Goal: Task Accomplishment & Management: Use online tool/utility

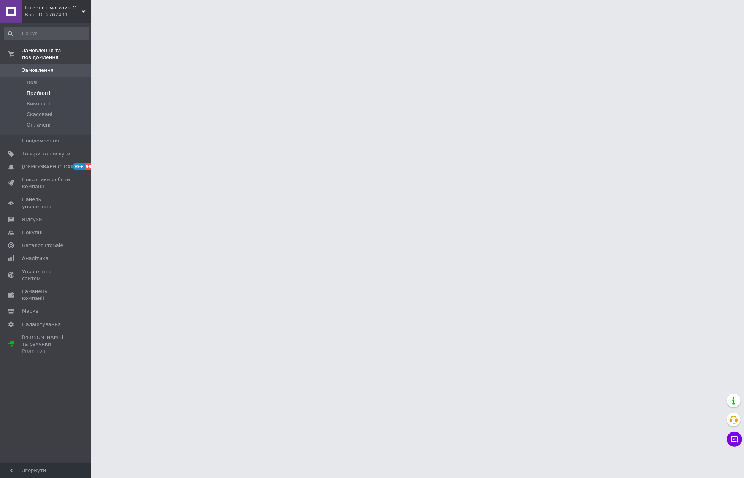
click at [59, 88] on li "Прийняті" at bounding box center [46, 93] width 93 height 11
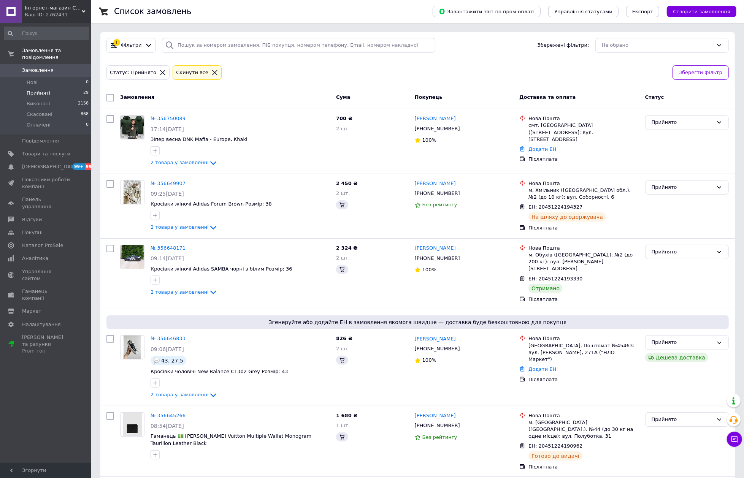
click at [59, 88] on li "Прийняті 29" at bounding box center [46, 93] width 93 height 11
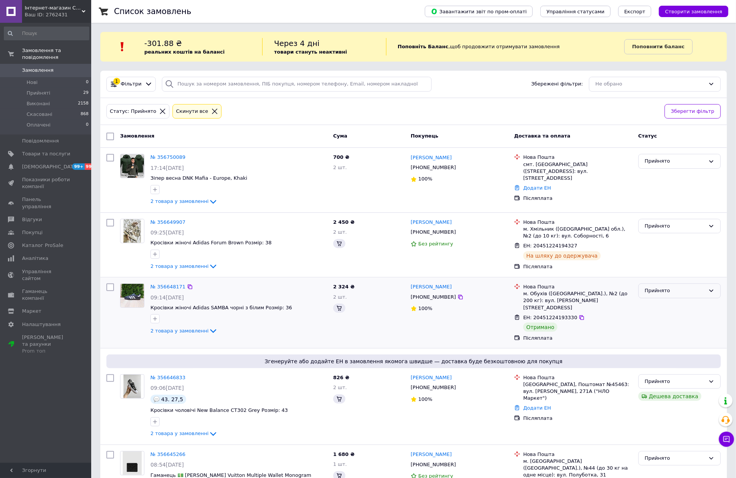
click at [674, 297] on div "Прийнято" at bounding box center [680, 291] width 82 height 15
click at [668, 309] on li "Виконано" at bounding box center [680, 307] width 82 height 14
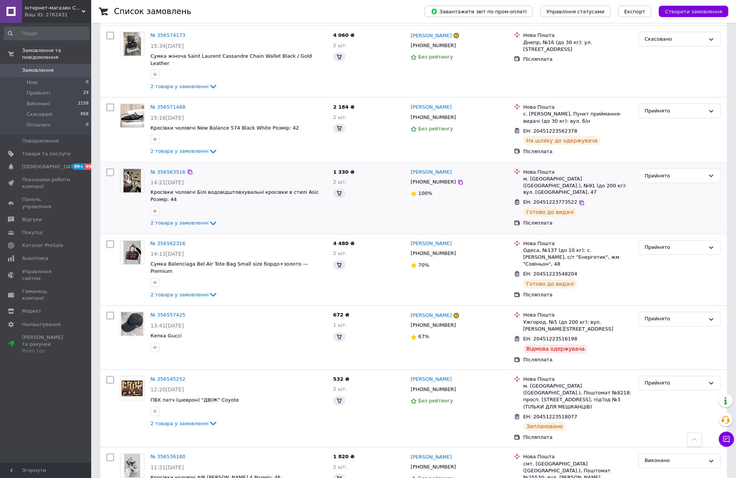
scroll to position [912, 0]
click at [660, 311] on div "Прийнято" at bounding box center [680, 318] width 82 height 15
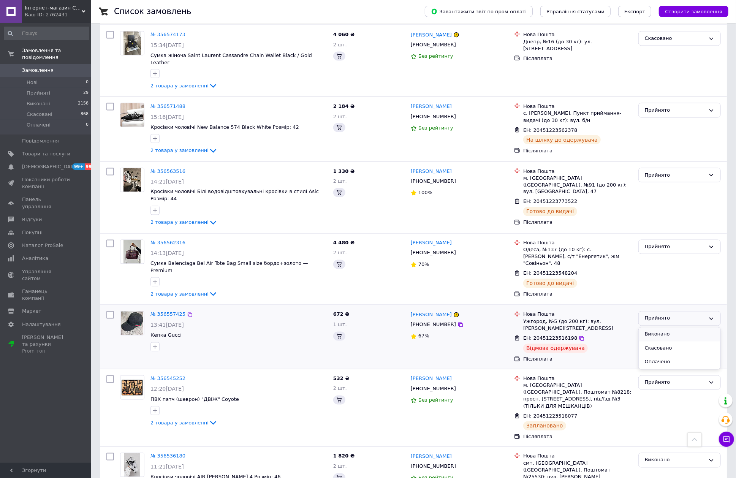
click at [658, 328] on li "Виконано" at bounding box center [680, 335] width 82 height 14
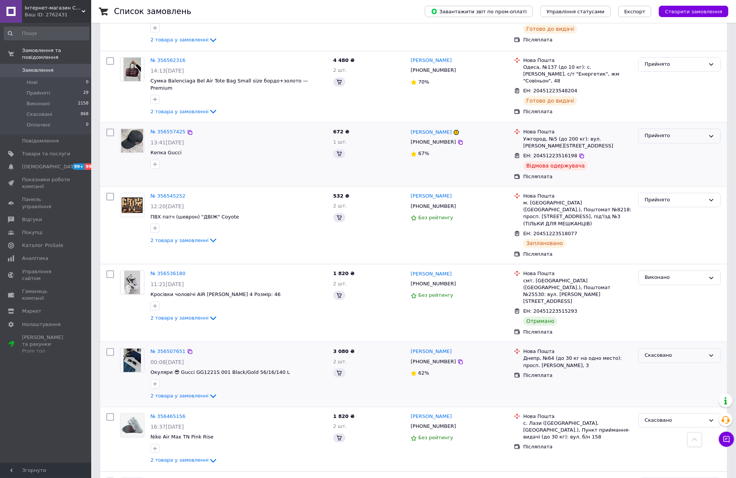
scroll to position [1115, 0]
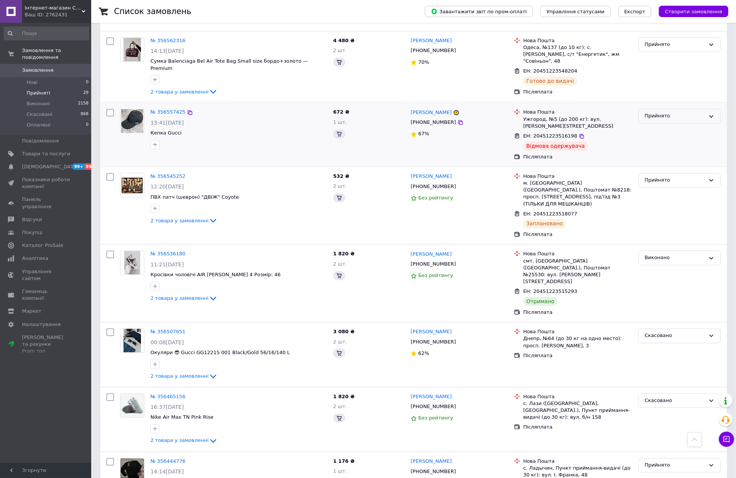
click at [73, 88] on li "Прийняті 29" at bounding box center [46, 93] width 93 height 11
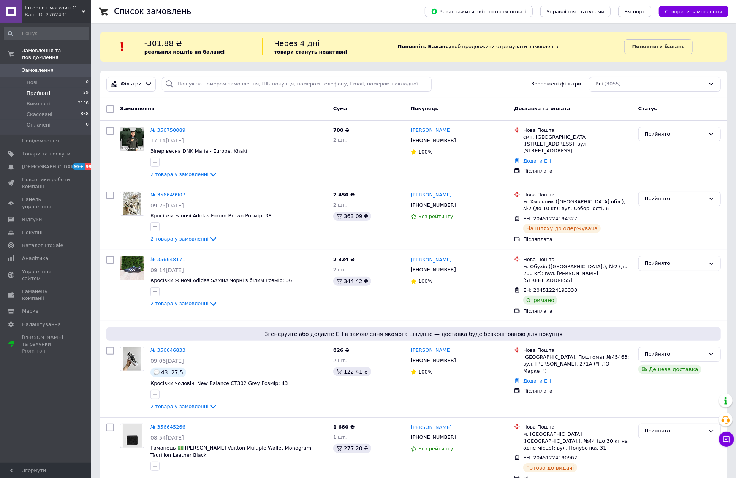
click at [74, 88] on li "Прийняті 29" at bounding box center [46, 93] width 93 height 11
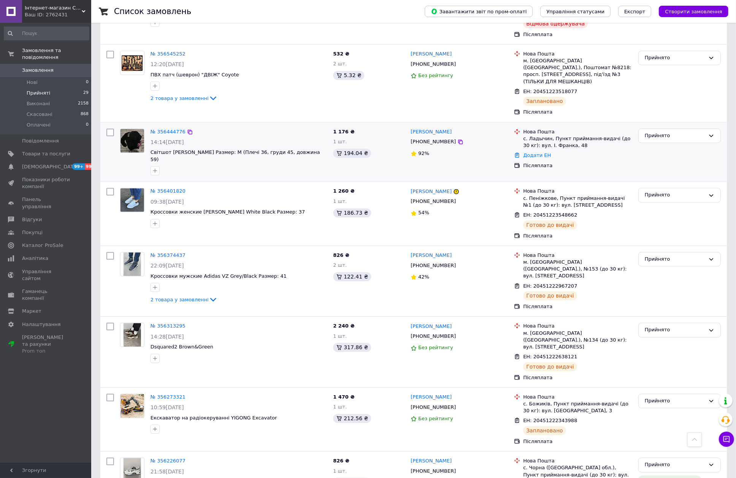
scroll to position [1419, 0]
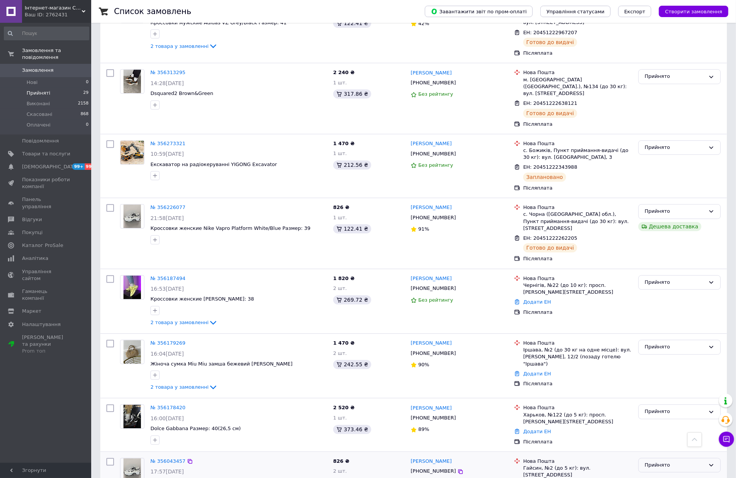
click at [656, 461] on div "Прийнято" at bounding box center [675, 465] width 60 height 8
click at [654, 474] on li "Виконано" at bounding box center [680, 481] width 82 height 14
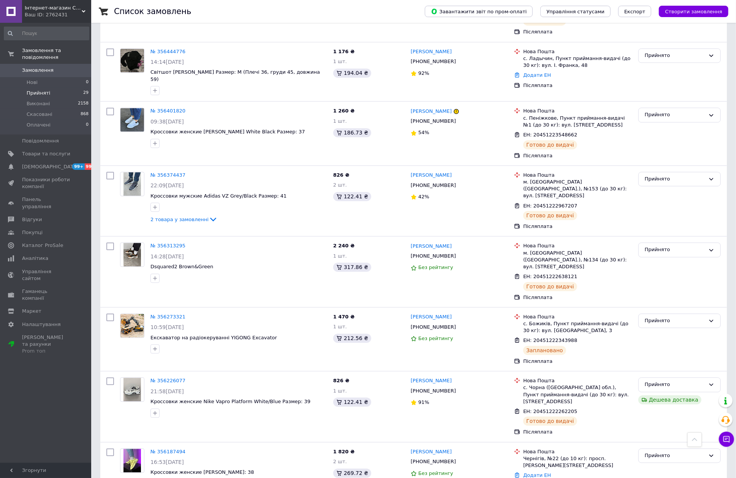
scroll to position [1135, 0]
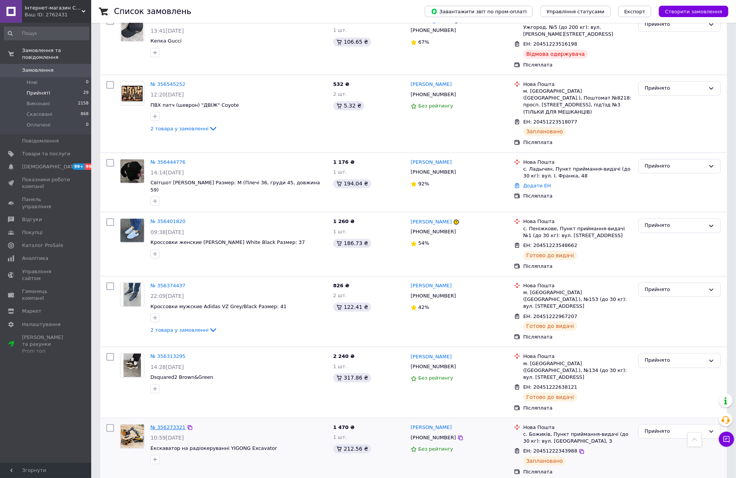
click at [168, 425] on link "№ 356273321" at bounding box center [168, 428] width 35 height 6
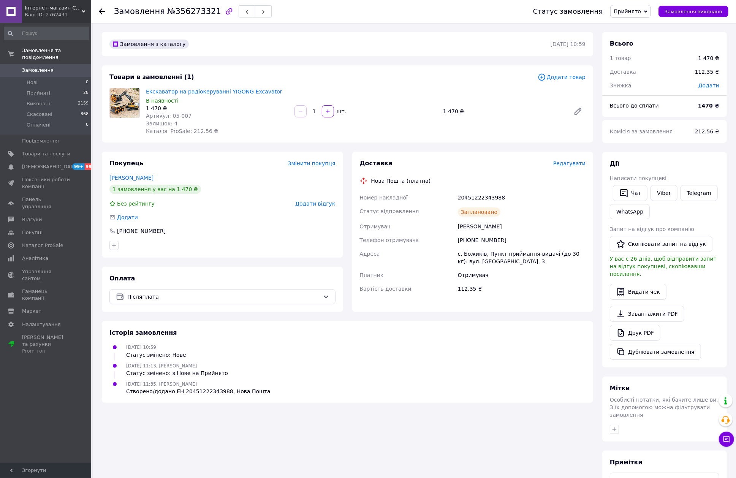
click at [468, 225] on div "Войтович Наталія" at bounding box center [522, 227] width 131 height 14
copy div "Войтович"
click at [54, 88] on li "Прийняті 28" at bounding box center [46, 93] width 93 height 11
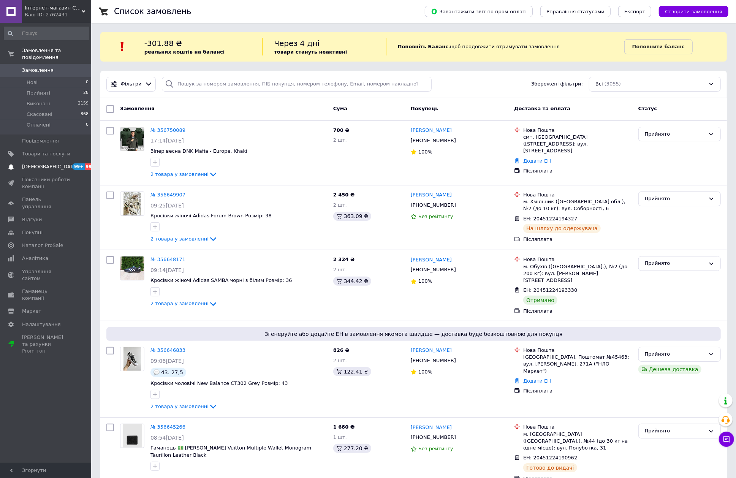
click at [60, 163] on span "[DEMOGRAPHIC_DATA]" at bounding box center [46, 166] width 48 height 7
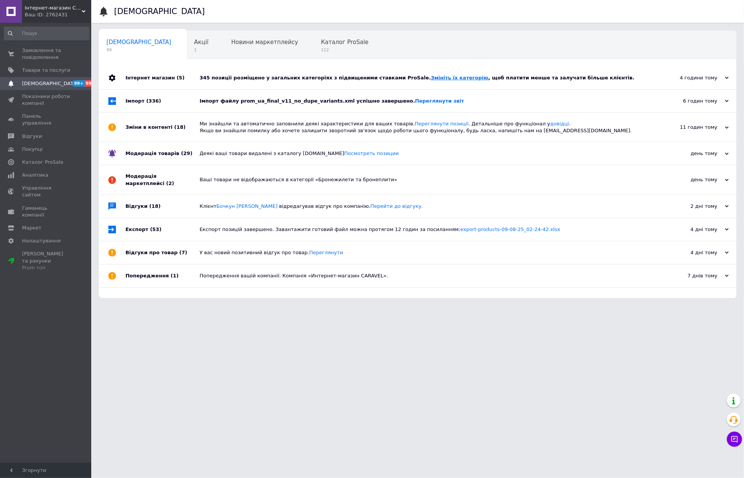
click at [431, 78] on link "Змініть їх категорію" at bounding box center [459, 78] width 57 height 6
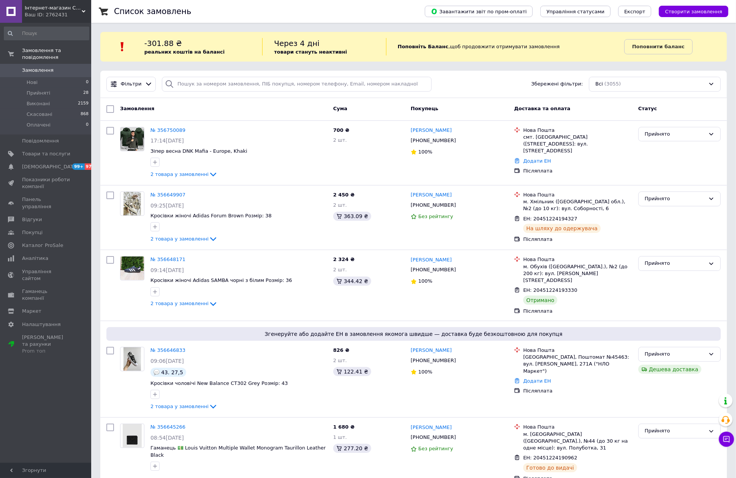
click at [64, 67] on span "Замовлення" at bounding box center [46, 70] width 48 height 7
click at [36, 151] on span "Товари та послуги" at bounding box center [46, 154] width 48 height 7
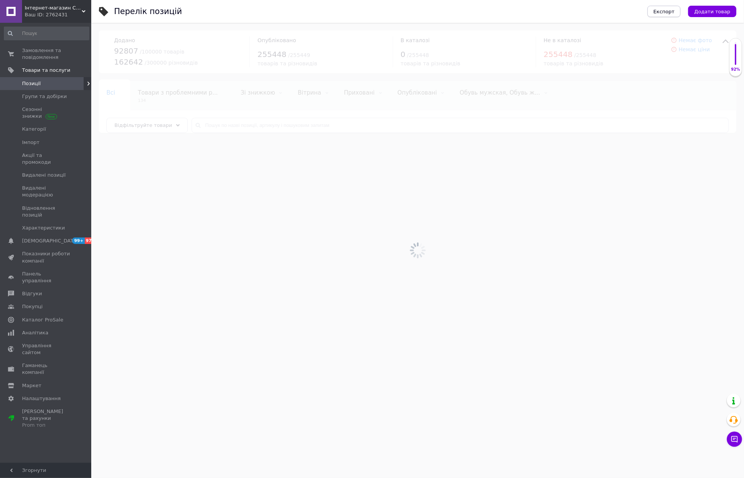
click at [668, 12] on span "Експорт" at bounding box center [663, 12] width 21 height 6
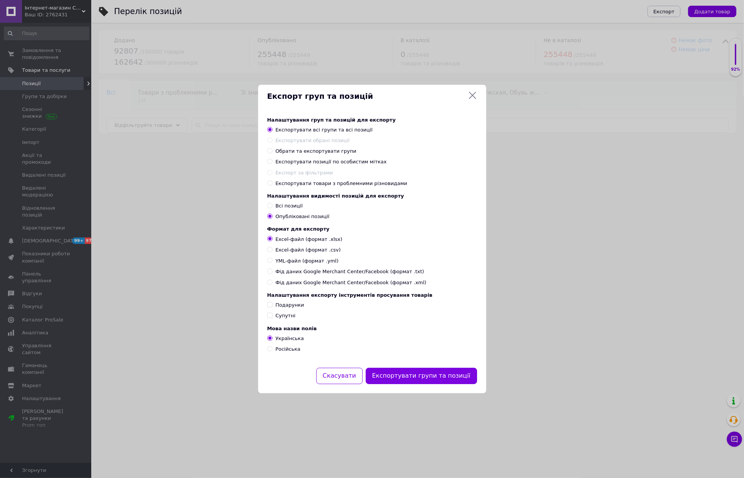
click at [319, 162] on div "Експортувати позиції по особистим мітках" at bounding box center [331, 162] width 111 height 7
click at [272, 162] on input "Експортувати позиції по особистим мітках" at bounding box center [269, 161] width 5 height 5
radio input "true"
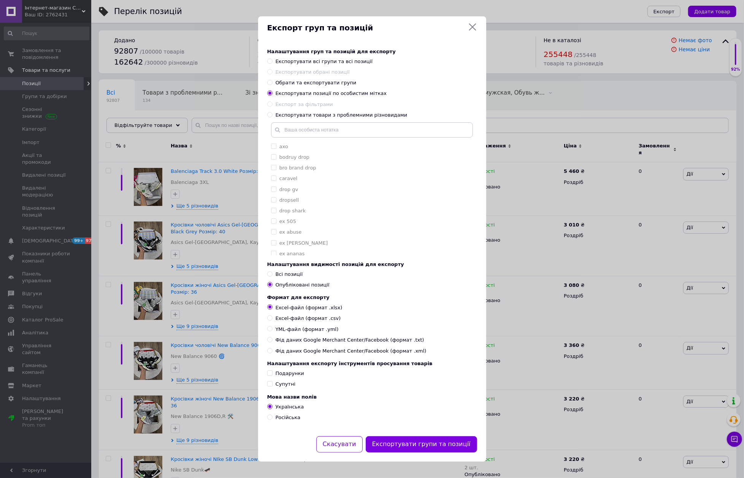
click at [273, 272] on label "Всі позиції" at bounding box center [285, 274] width 36 height 7
click at [272, 272] on input "Всі позиції" at bounding box center [269, 273] width 5 height 5
radio input "true"
click at [344, 127] on input "text" at bounding box center [372, 129] width 202 height 15
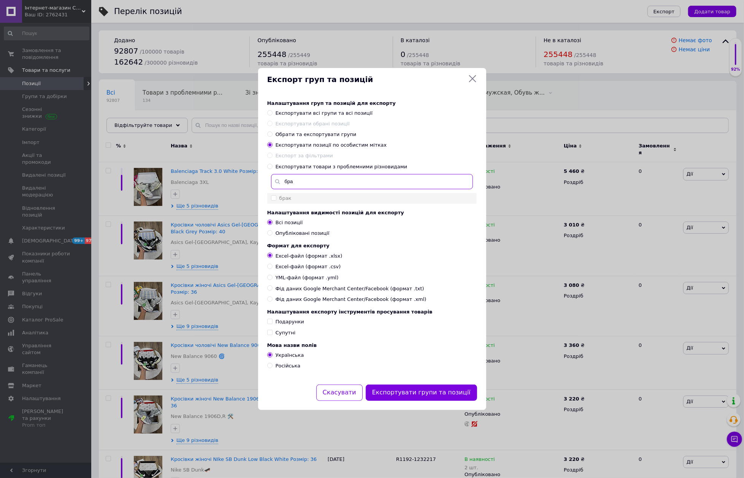
type input "бра"
click at [292, 195] on div "брак" at bounding box center [372, 198] width 202 height 7
checkbox input "true"
click at [432, 394] on button "Експортувати групи та позиції" at bounding box center [421, 393] width 111 height 16
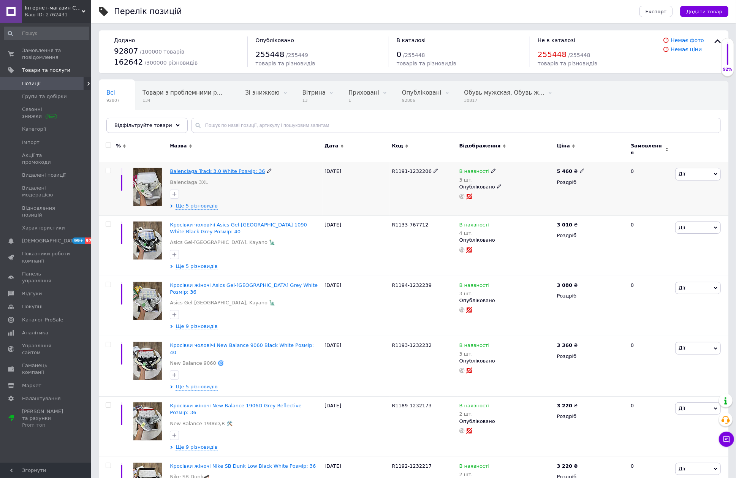
click at [222, 168] on span "Balenciaga Track 3.0 White Розмір: 36" at bounding box center [217, 171] width 95 height 6
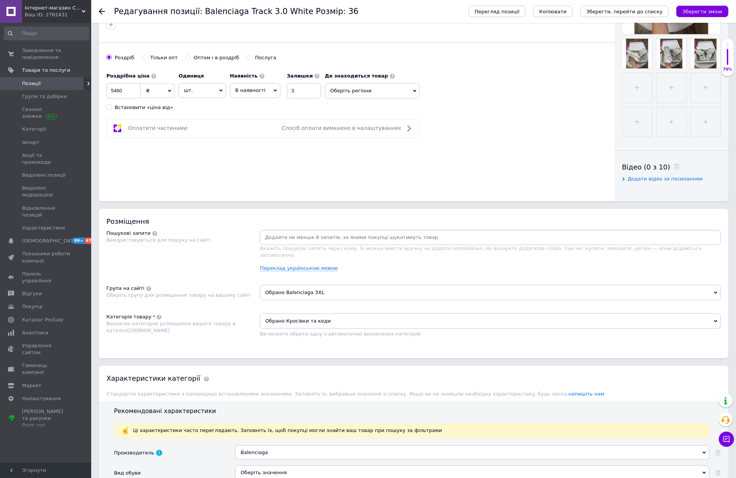
scroll to position [507, 0]
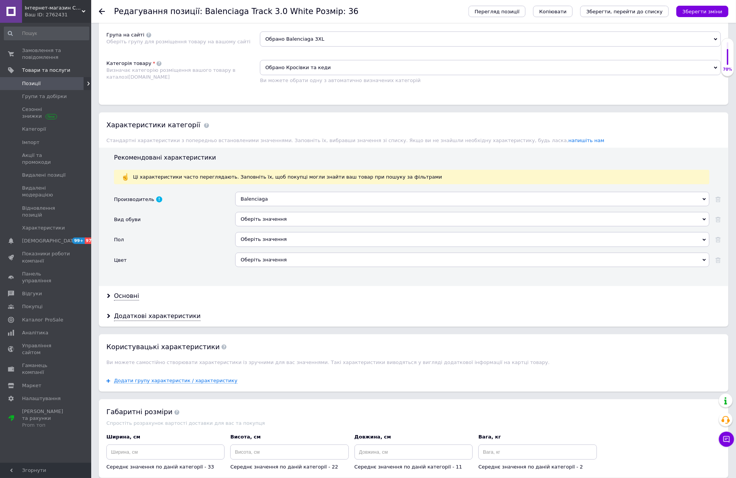
click at [49, 80] on span "Позиції" at bounding box center [46, 83] width 48 height 7
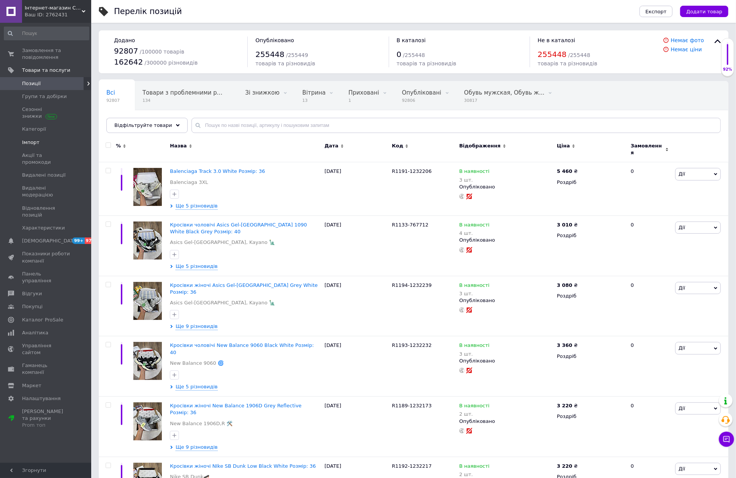
click at [44, 140] on span "Імпорт" at bounding box center [46, 142] width 48 height 7
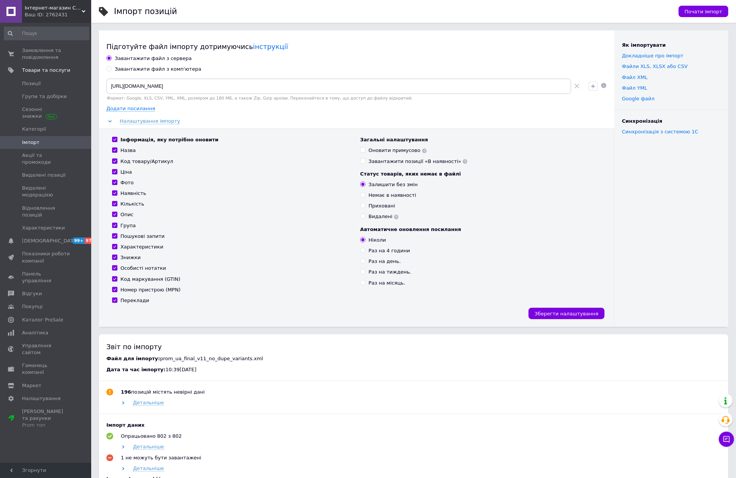
click at [130, 70] on div "Завантажити файл з комп'ютера" at bounding box center [158, 69] width 87 height 7
click at [111, 70] on input "Завантажити файл з комп'ютера" at bounding box center [108, 68] width 5 height 5
radio input "true"
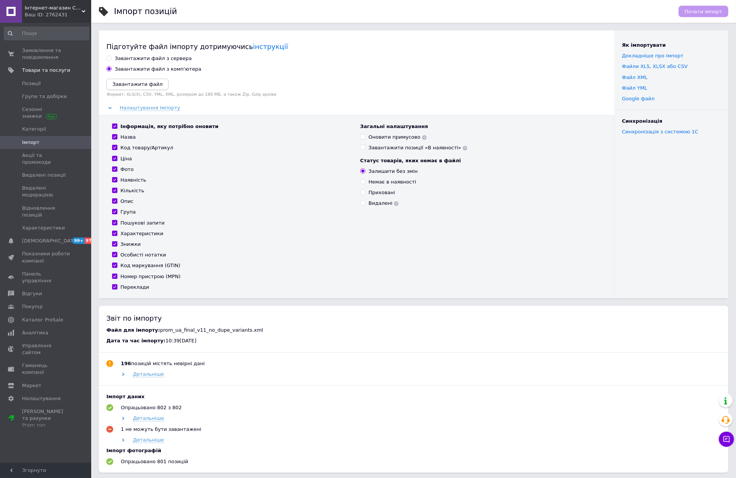
click at [145, 81] on icon "Завантажити файл" at bounding box center [138, 84] width 50 height 6
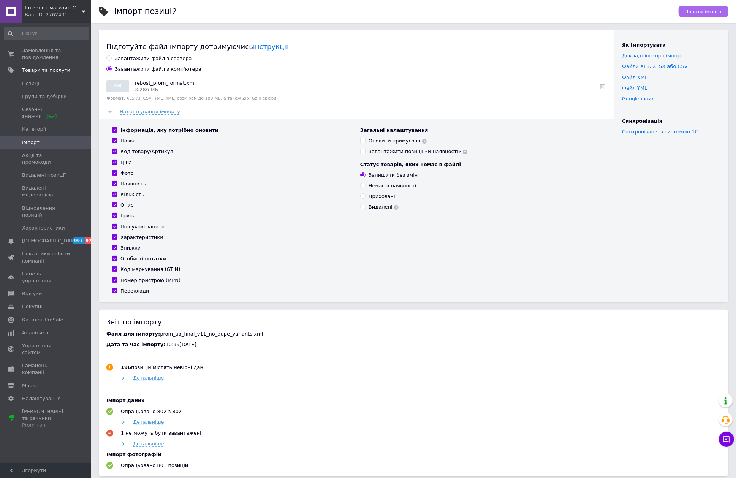
click at [697, 13] on span "Почати імпорт" at bounding box center [704, 12] width 38 height 6
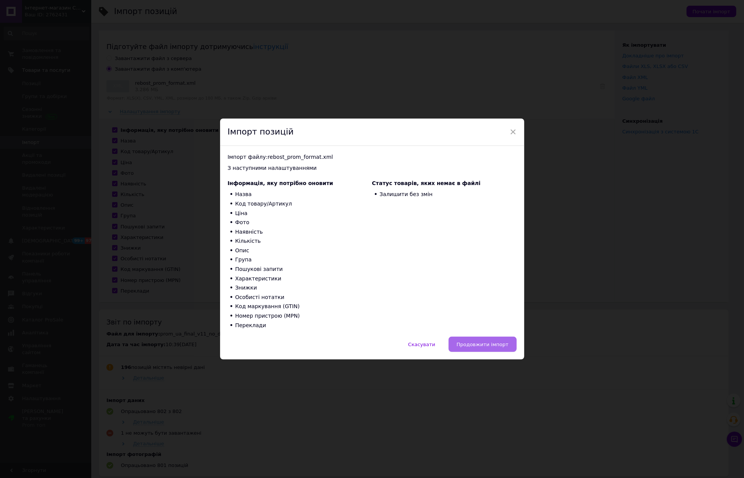
click at [487, 345] on span "Продовжити імпорт" at bounding box center [483, 345] width 52 height 6
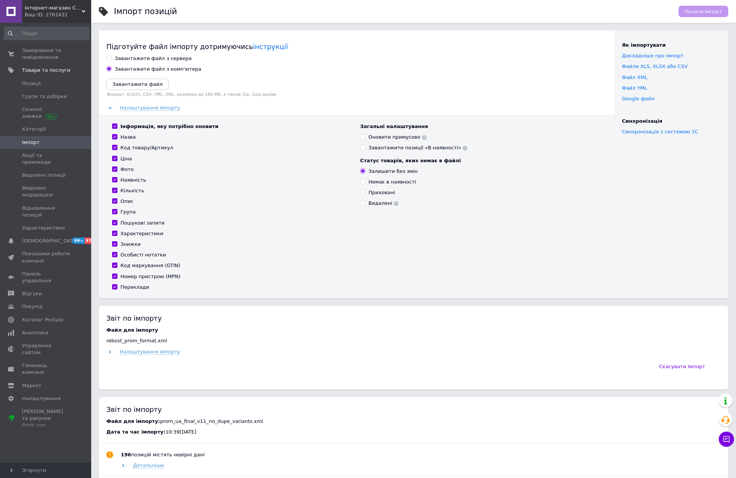
click at [26, 142] on span "Імпорт" at bounding box center [30, 142] width 17 height 7
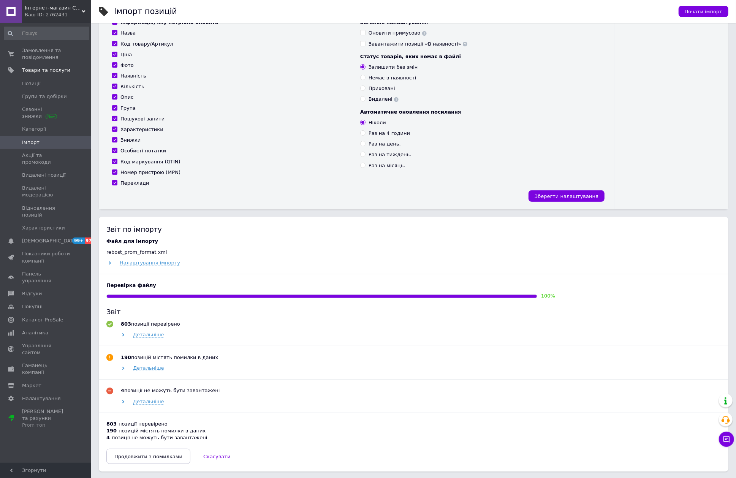
scroll to position [203, 0]
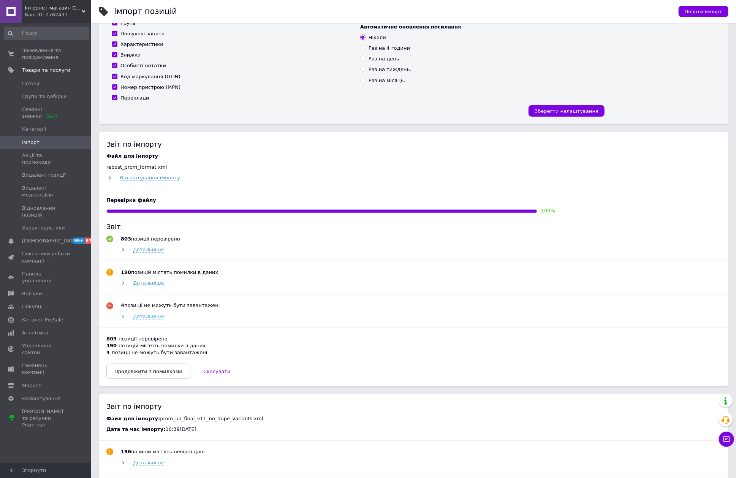
click at [146, 320] on span "Детальніше" at bounding box center [148, 317] width 31 height 6
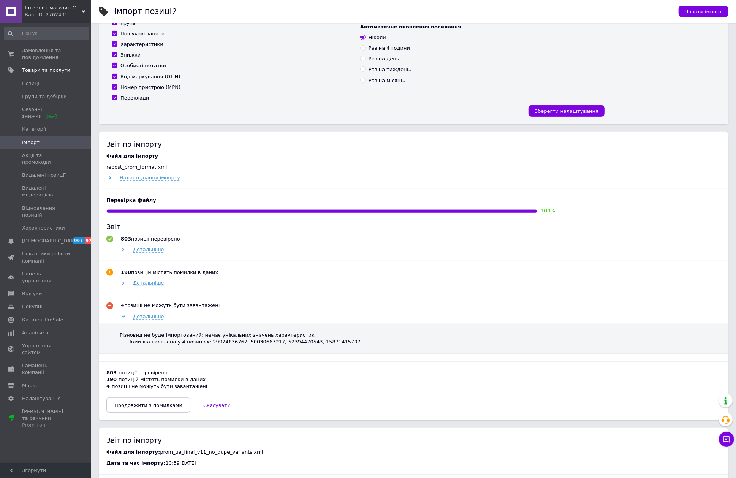
click at [145, 407] on span "Продовжити з помилками" at bounding box center [148, 406] width 68 height 6
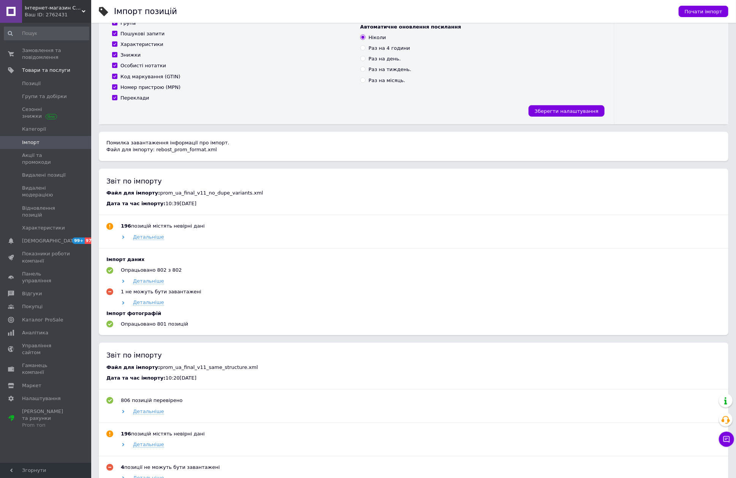
click at [43, 141] on span "Імпорт" at bounding box center [46, 142] width 48 height 7
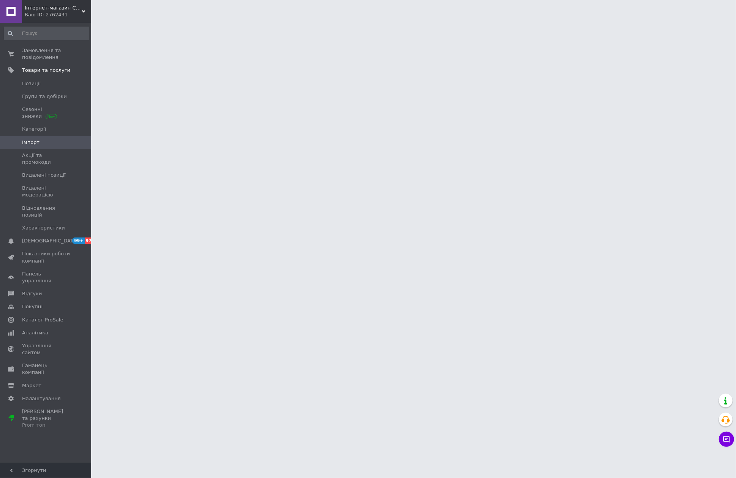
scroll to position [0, 0]
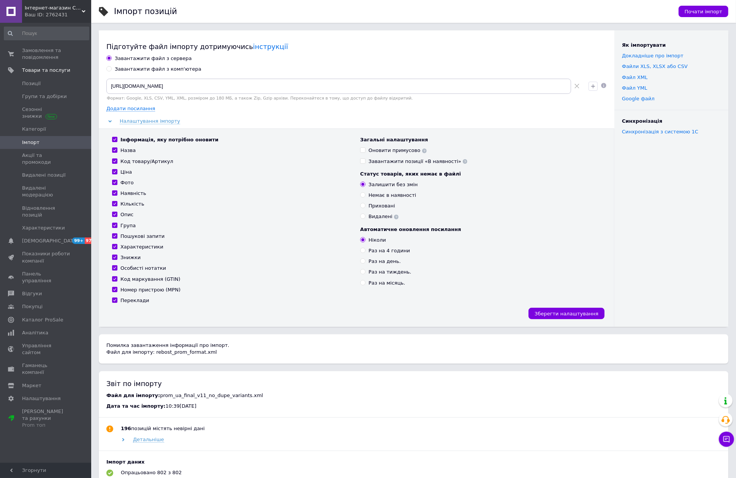
click at [57, 145] on span "Імпорт" at bounding box center [46, 142] width 48 height 7
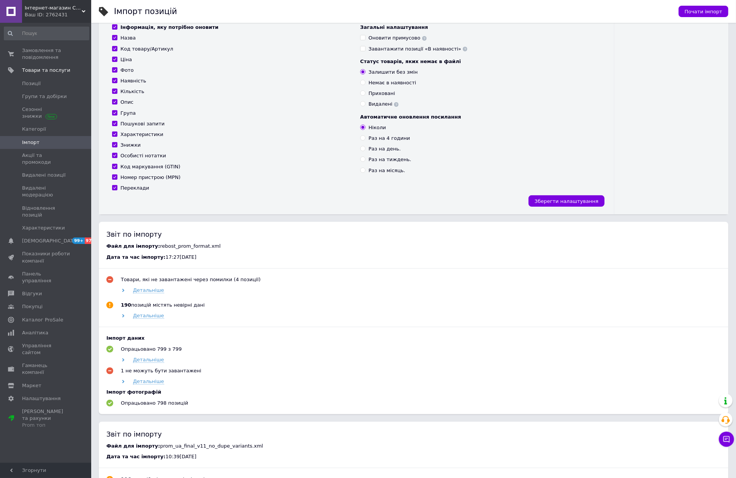
scroll to position [152, 0]
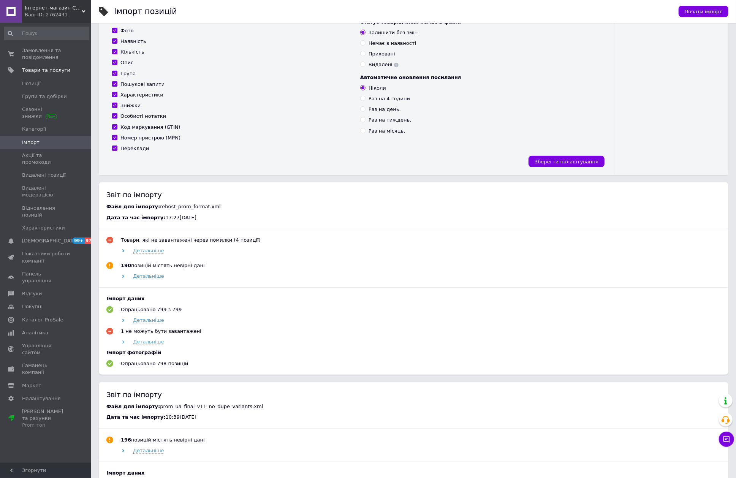
click at [150, 344] on span "Детальніше" at bounding box center [148, 342] width 31 height 6
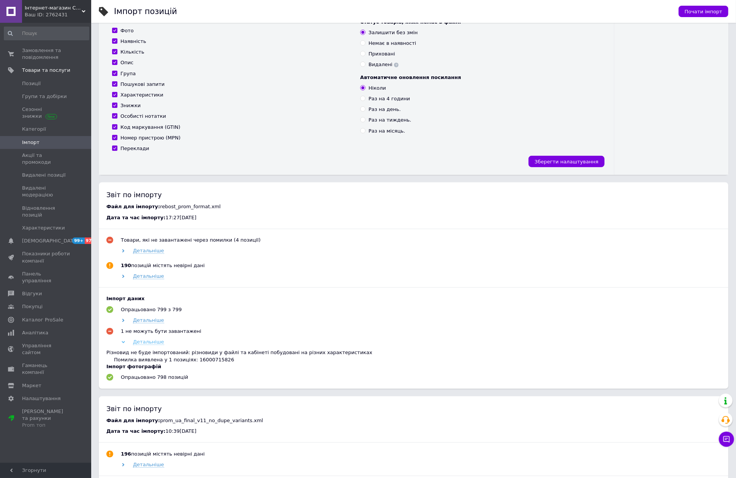
click at [150, 344] on span "Детальніше" at bounding box center [148, 342] width 31 height 6
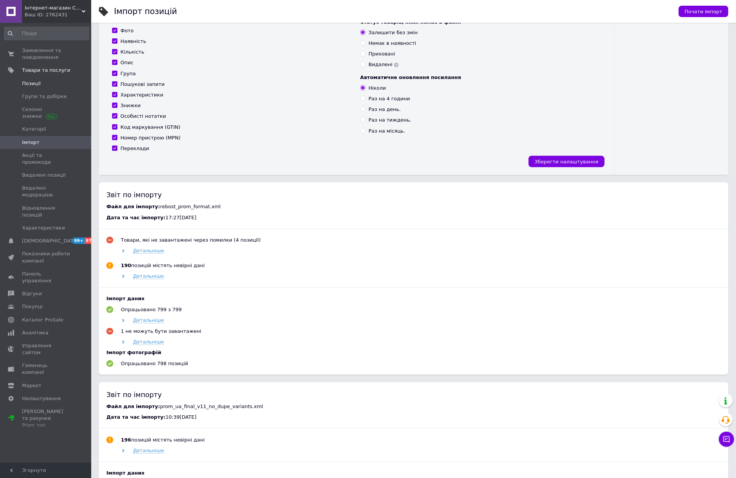
drag, startPoint x: 31, startPoint y: 80, endPoint x: 38, endPoint y: 79, distance: 6.9
click at [46, 142] on span "Імпорт" at bounding box center [46, 142] width 48 height 7
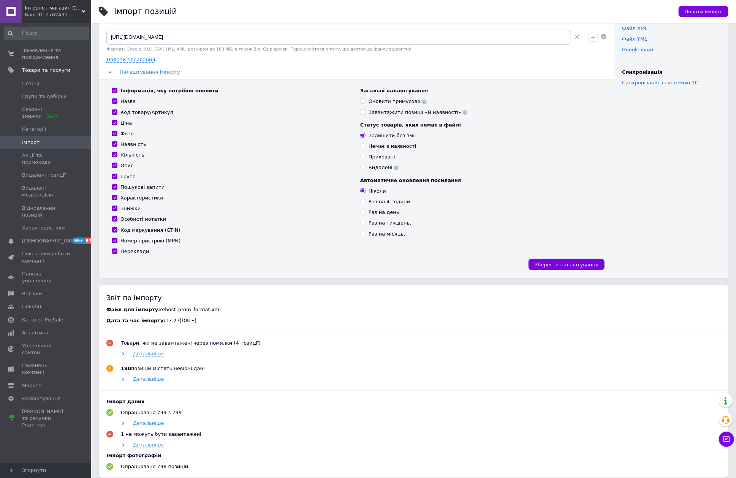
scroll to position [0, 0]
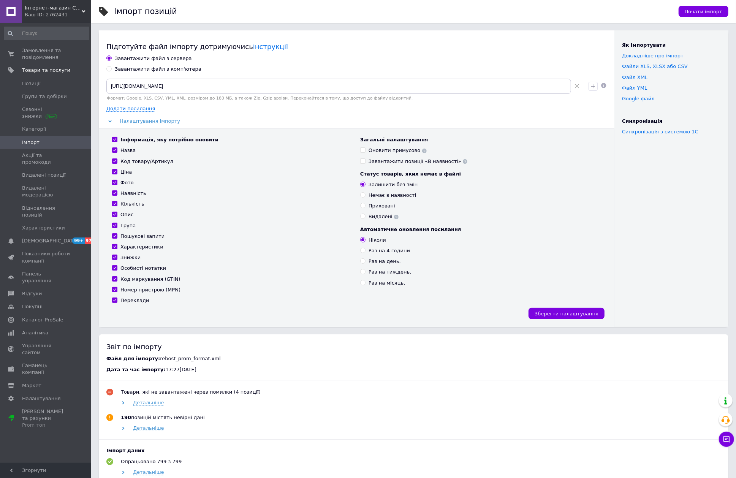
click at [160, 69] on div "Завантажити файл з комп'ютера" at bounding box center [158, 69] width 87 height 7
click at [111, 69] on input "Завантажити файл з комп'ютера" at bounding box center [108, 68] width 5 height 5
radio input "true"
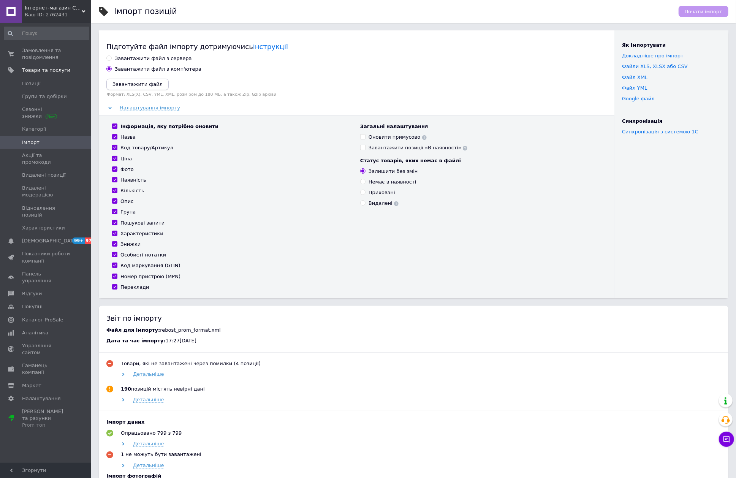
click at [154, 82] on button "Завантажити файл" at bounding box center [137, 84] width 62 height 11
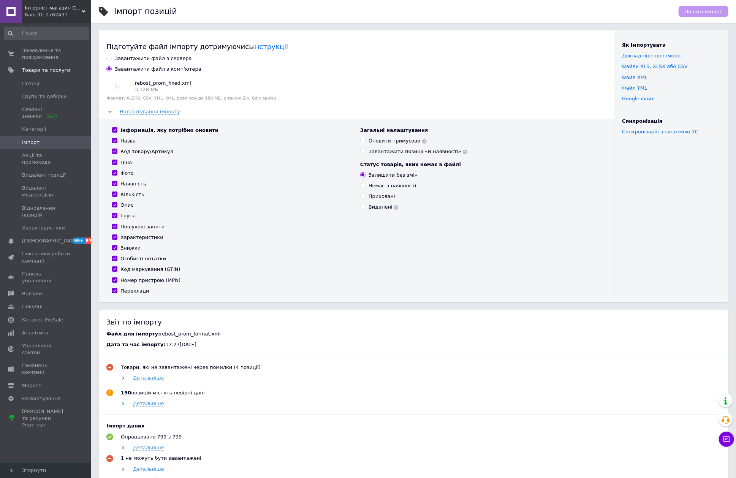
click at [114, 130] on input "Інформація, яку потрібно оновити" at bounding box center [114, 129] width 5 height 5
checkbox input "false"
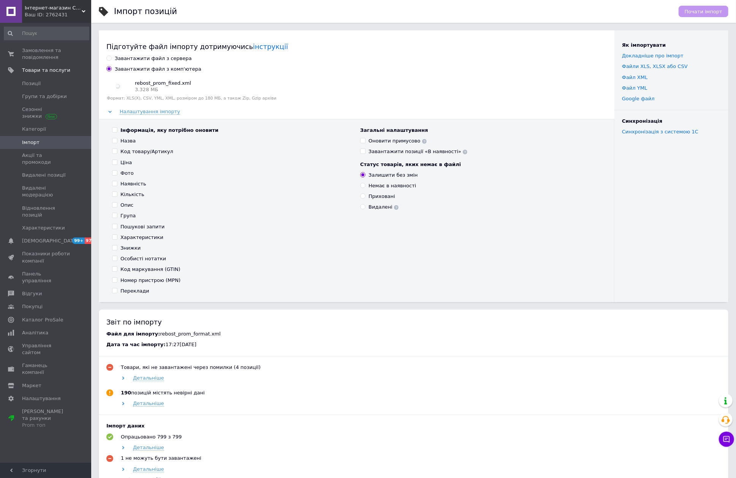
checkbox input "false"
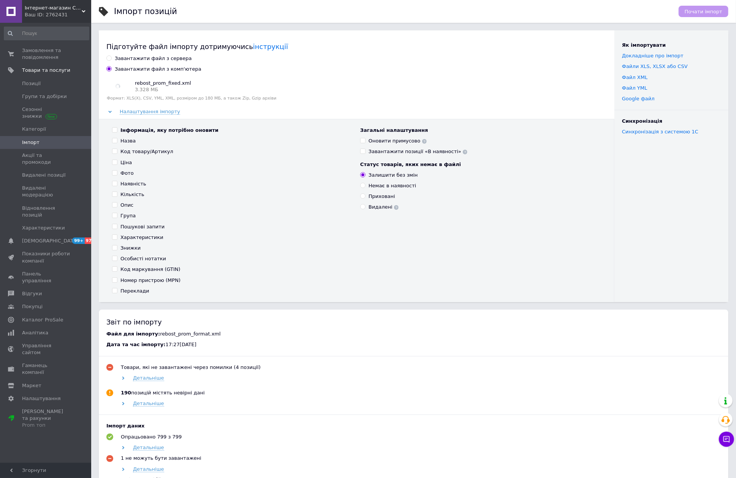
checkbox input "false"
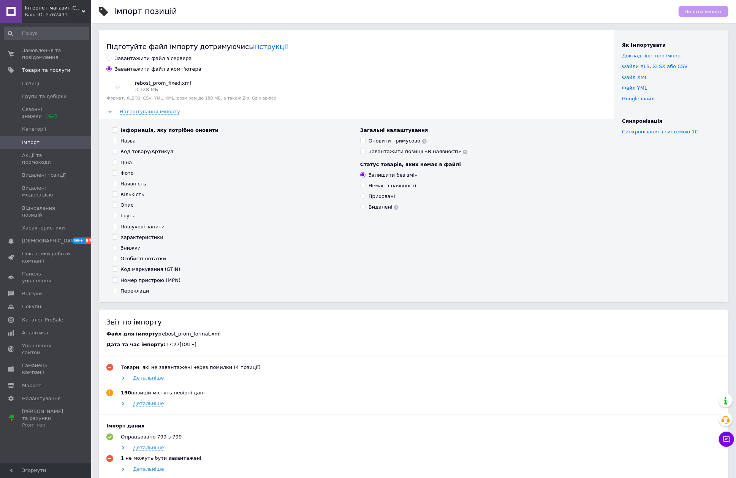
checkbox input "false"
click at [113, 215] on input "Група" at bounding box center [114, 215] width 5 height 5
checkbox input "true"
click at [115, 130] on input "Інформація, яку потрібно оновити" at bounding box center [114, 129] width 5 height 5
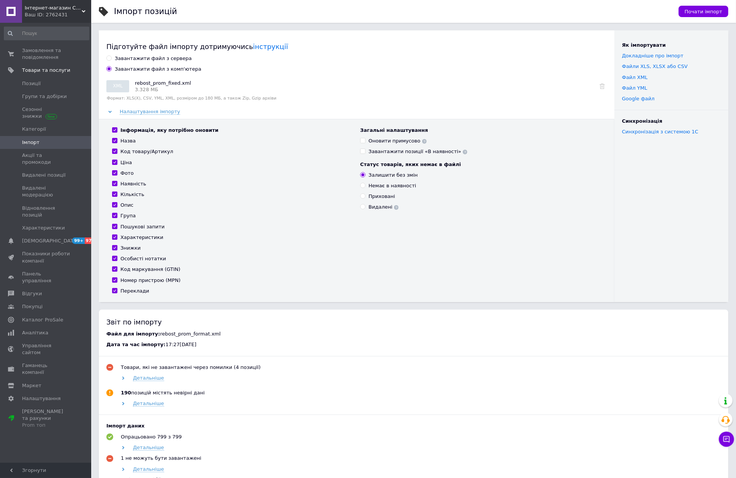
checkbox input "true"
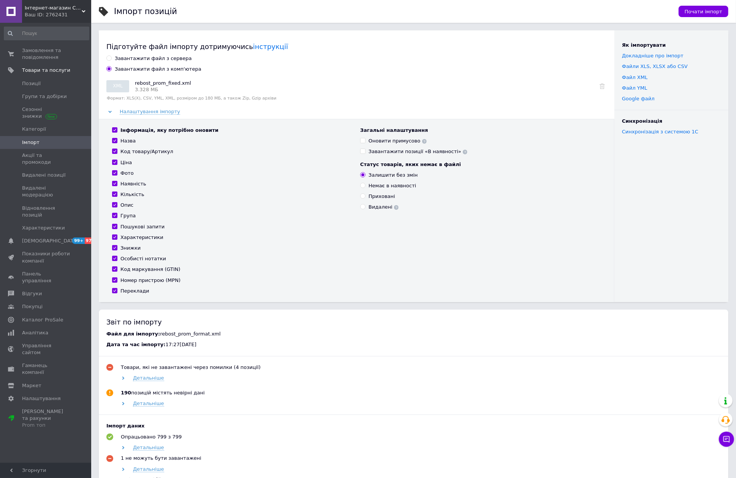
checkbox input "true"
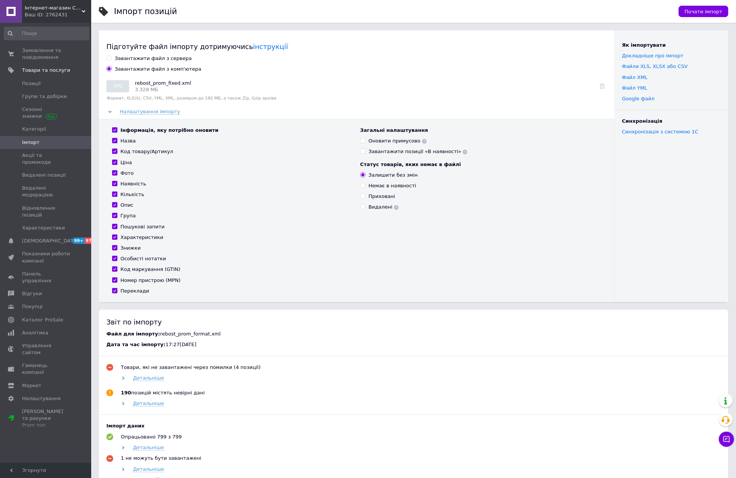
checkbox input "true"
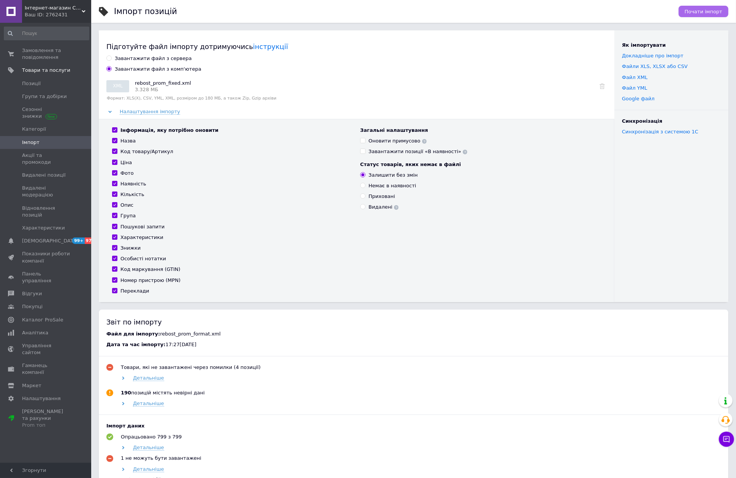
click at [700, 14] on span "Почати імпорт" at bounding box center [704, 12] width 38 height 6
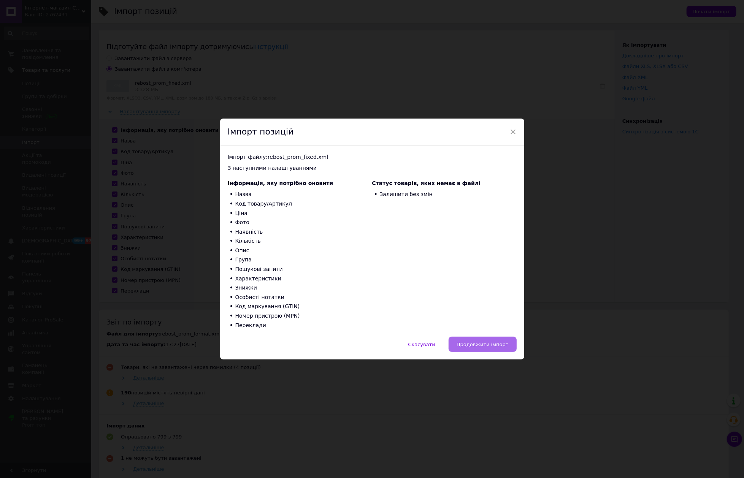
click at [487, 342] on span "Продовжити імпорт" at bounding box center [483, 345] width 52 height 6
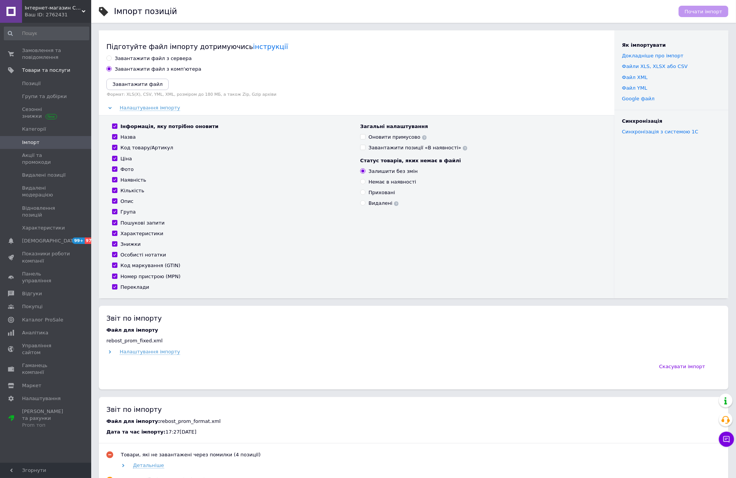
click at [36, 142] on span "Імпорт" at bounding box center [30, 142] width 17 height 7
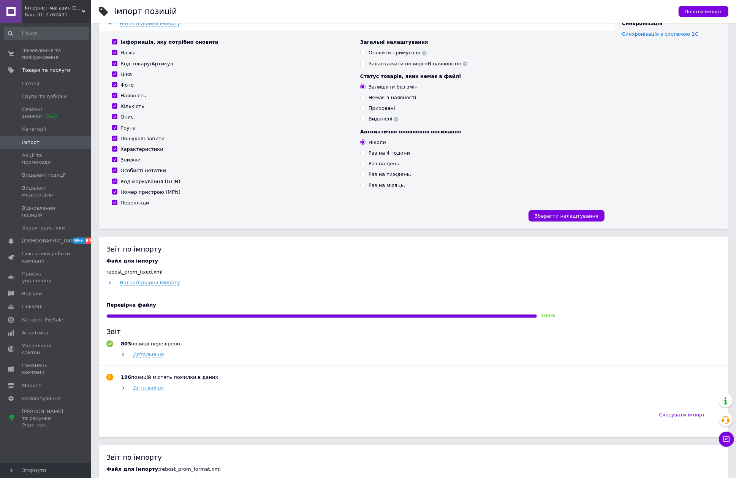
scroll to position [203, 0]
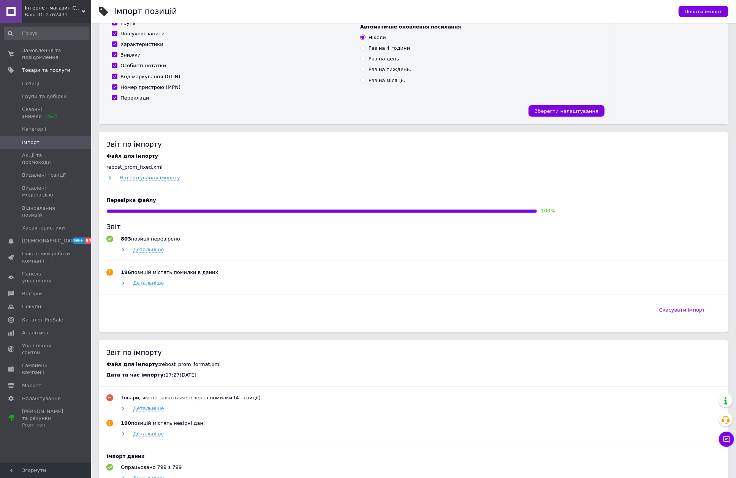
click at [83, 148] on link "Імпорт" at bounding box center [46, 142] width 93 height 13
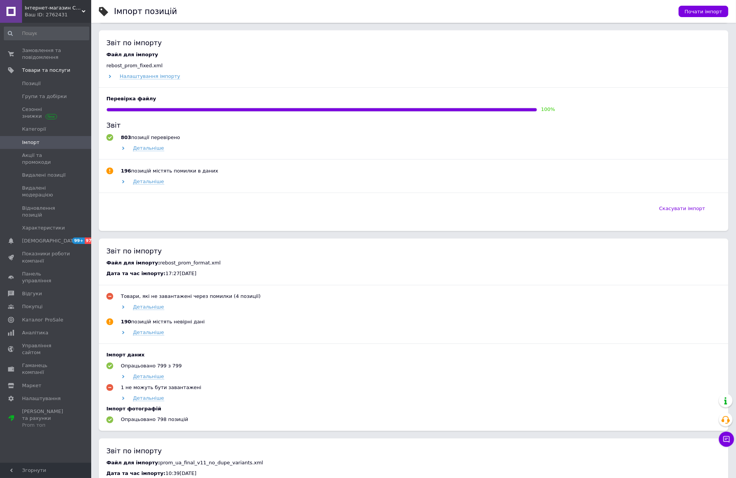
scroll to position [101, 0]
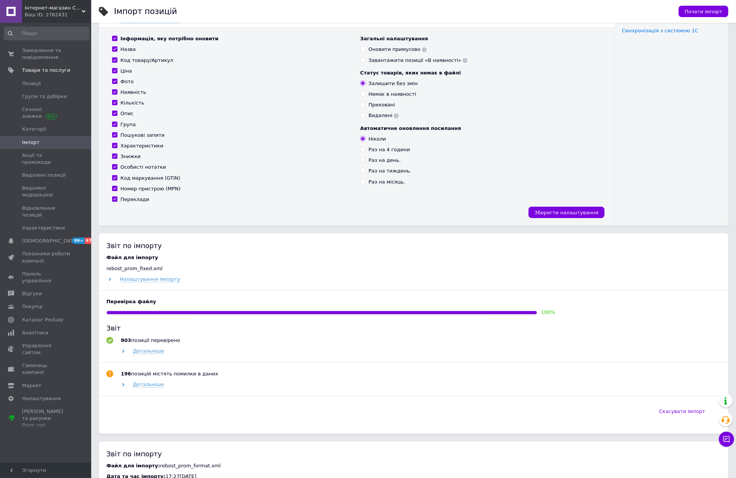
click at [33, 143] on span "Імпорт" at bounding box center [30, 142] width 17 height 7
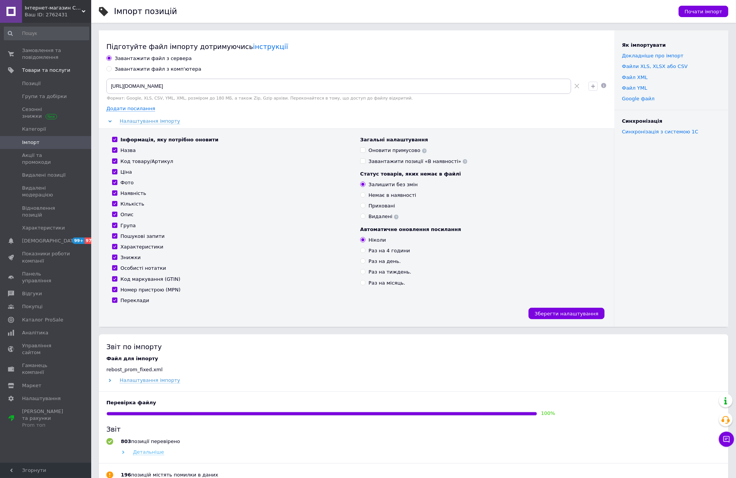
click at [154, 452] on span "Детальніше" at bounding box center [148, 452] width 31 height 6
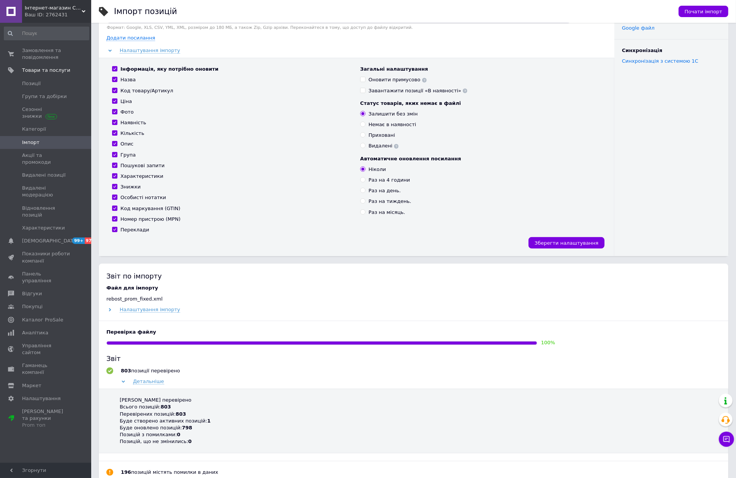
scroll to position [152, 0]
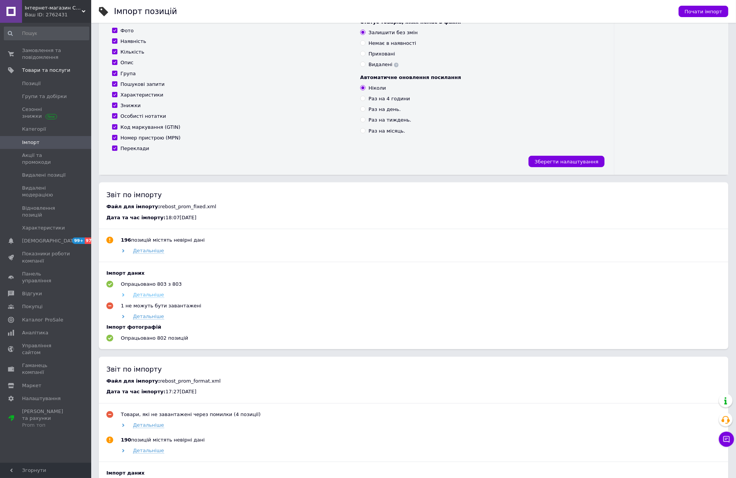
click at [151, 294] on span "Детальніше" at bounding box center [148, 295] width 31 height 6
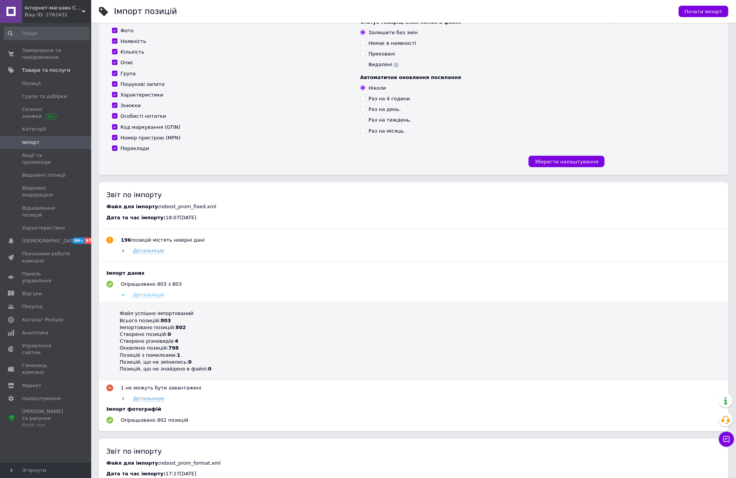
click at [151, 295] on span "Детальніше" at bounding box center [148, 295] width 31 height 6
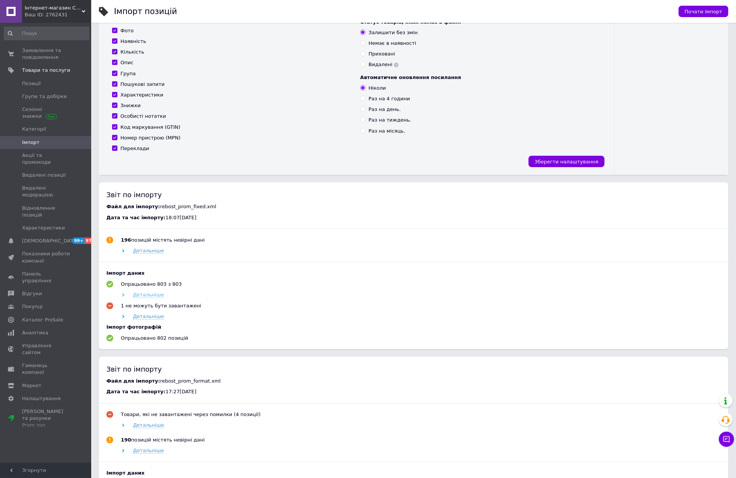
click at [150, 297] on span "Детальніше" at bounding box center [148, 295] width 31 height 6
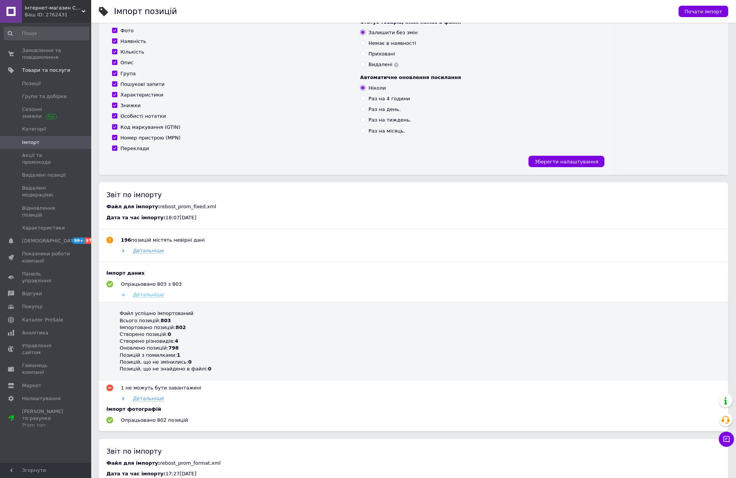
click at [150, 297] on span "Детальніше" at bounding box center [148, 295] width 31 height 6
